Goal: Transaction & Acquisition: Purchase product/service

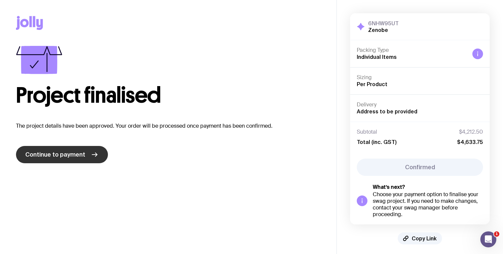
click at [94, 159] on icon at bounding box center [95, 155] width 8 height 8
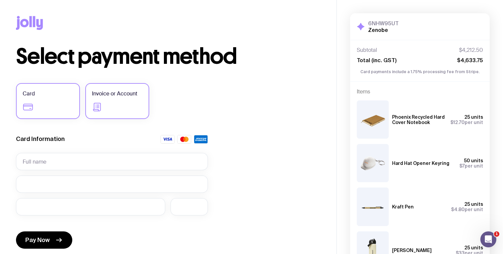
click at [117, 102] on label "Invoice or Account" at bounding box center [117, 101] width 64 height 36
click at [0, 0] on input "Invoice or Account" at bounding box center [0, 0] width 0 height 0
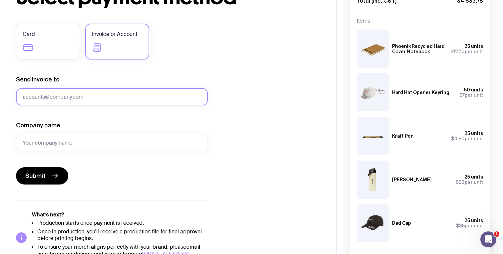
scroll to position [74, 0]
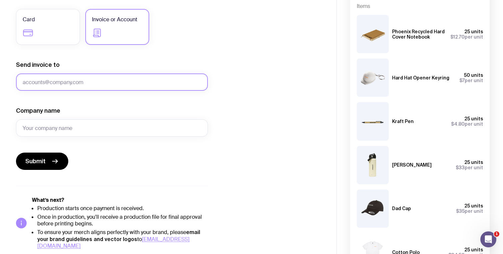
click at [103, 85] on input "Send invoice to" at bounding box center [112, 82] width 192 height 17
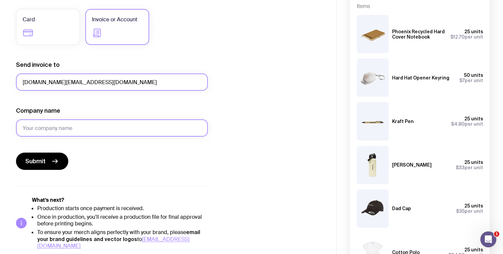
type input "[DOMAIN_NAME][EMAIL_ADDRESS][DOMAIN_NAME]"
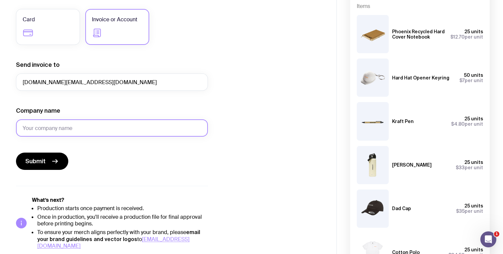
click at [88, 131] on input "Company name" at bounding box center [112, 128] width 192 height 17
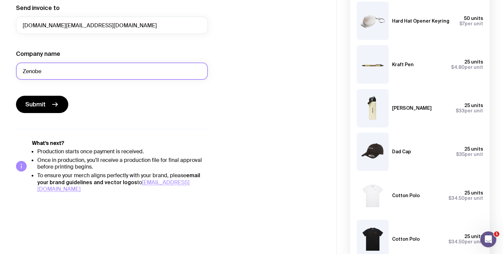
scroll to position [134, 0]
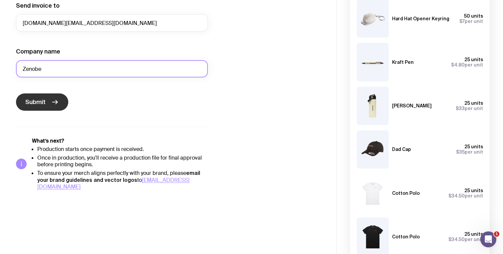
type input "Zenobe"
click at [46, 100] on button "Submit" at bounding box center [42, 102] width 52 height 17
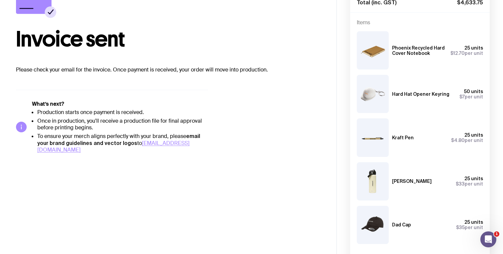
scroll to position [0, 0]
